Goal: Task Accomplishment & Management: Use online tool/utility

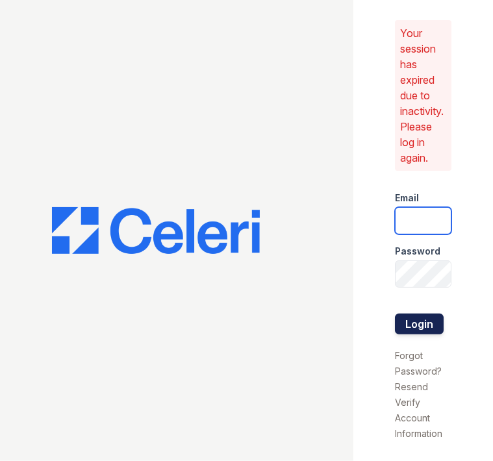
type input "arriveinnerharbor@trinity-pm.com"
click at [409, 323] on button "Login" at bounding box center [419, 324] width 49 height 21
click at [410, 320] on button "Login" at bounding box center [419, 324] width 49 height 21
click at [407, 322] on button "Login" at bounding box center [419, 324] width 49 height 21
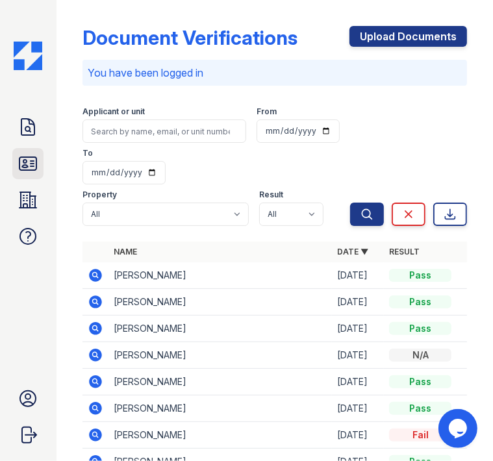
click at [30, 166] on icon at bounding box center [28, 163] width 21 height 21
